Goal: Transaction & Acquisition: Purchase product/service

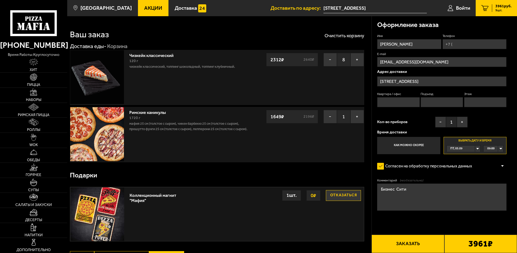
click at [403, 242] on button "Заказать" at bounding box center [408, 244] width 73 height 18
click at [408, 243] on button "Заказать" at bounding box center [408, 244] width 73 height 18
click at [396, 104] on input "Квартира / офис" at bounding box center [398, 102] width 42 height 10
type input "0"
click at [437, 103] on input "Подъезд" at bounding box center [442, 102] width 42 height 10
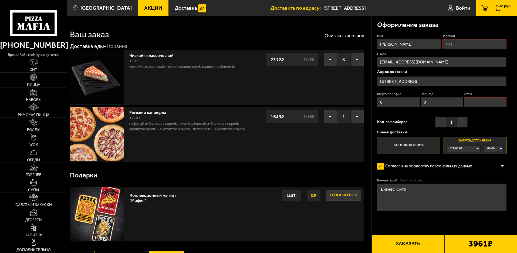
type input "0"
click at [489, 104] on input "Этаж" at bounding box center [485, 102] width 42 height 10
type input "0"
click at [453, 42] on input "Телефон" at bounding box center [475, 44] width 64 height 10
type input "[PHONE_NUMBER]"
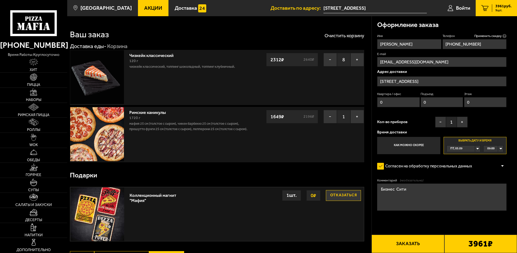
click at [402, 243] on button "Заказать" at bounding box center [408, 244] width 73 height 18
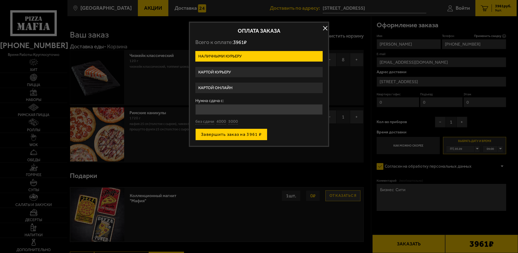
click at [231, 134] on button "Завершить заказ на 3961 ₽" at bounding box center [231, 135] width 72 height 12
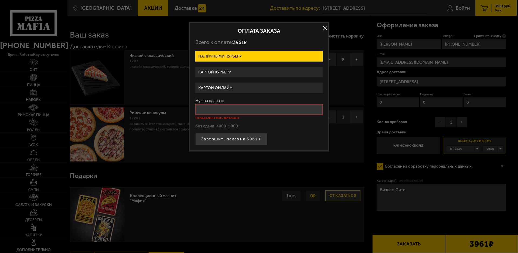
click at [219, 109] on input "Нужна сдача с:" at bounding box center [258, 109] width 127 height 11
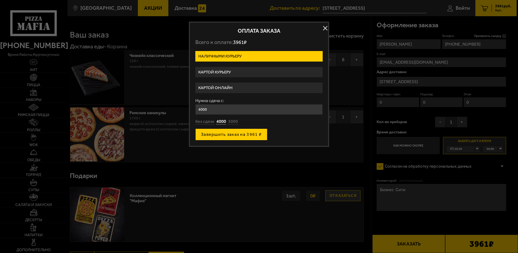
type input "4000"
click at [225, 135] on button "Завершить заказ на 3961 ₽" at bounding box center [231, 135] width 72 height 12
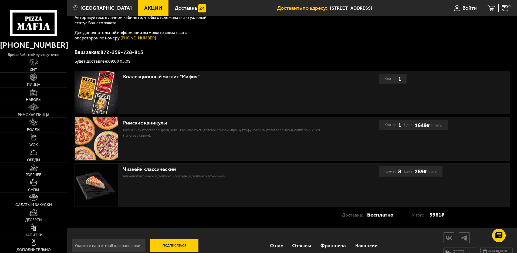
scroll to position [81, 0]
